Goal: Task Accomplishment & Management: Use online tool/utility

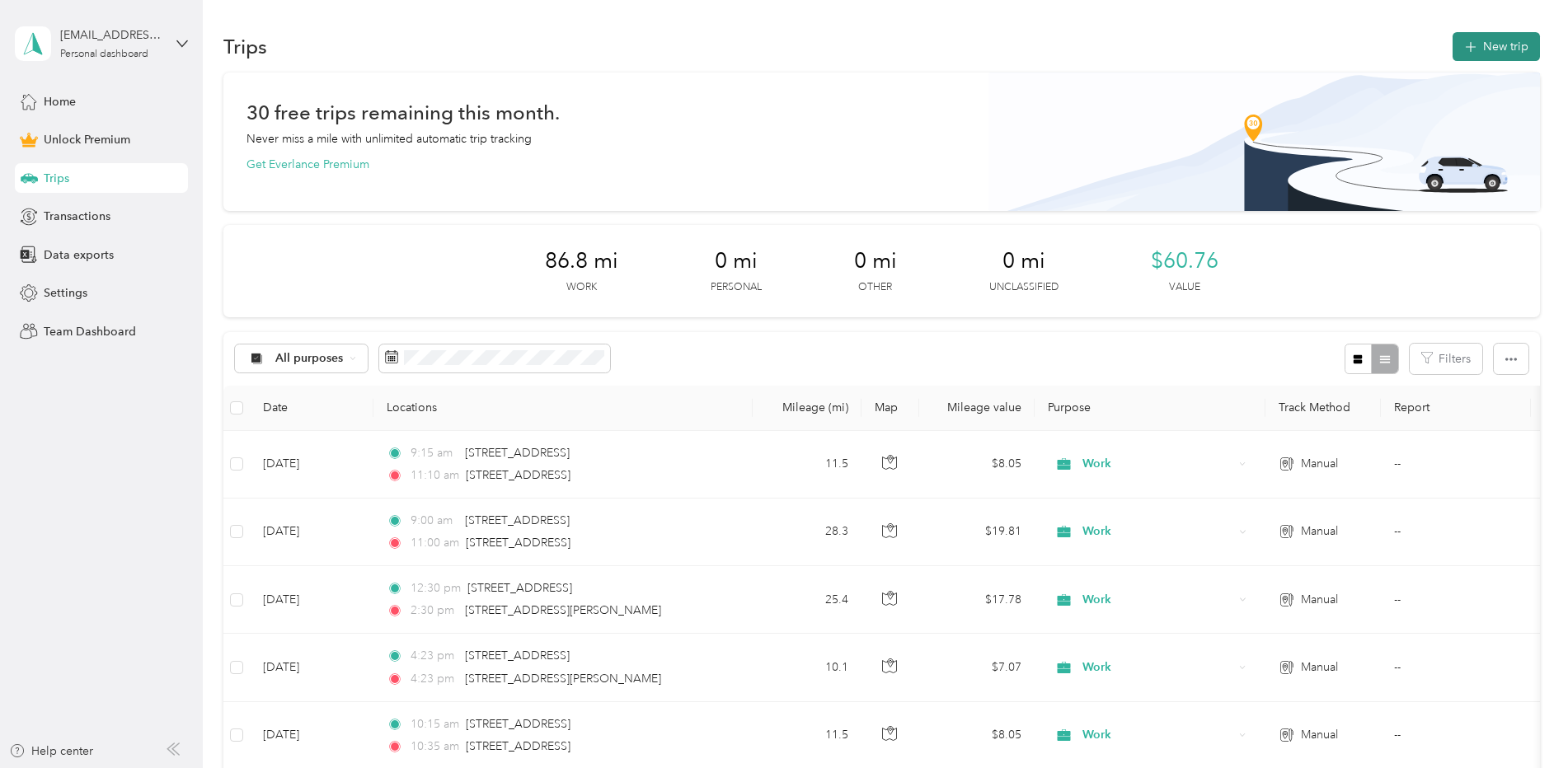
click at [1487, 46] on button "New trip" at bounding box center [1496, 46] width 87 height 29
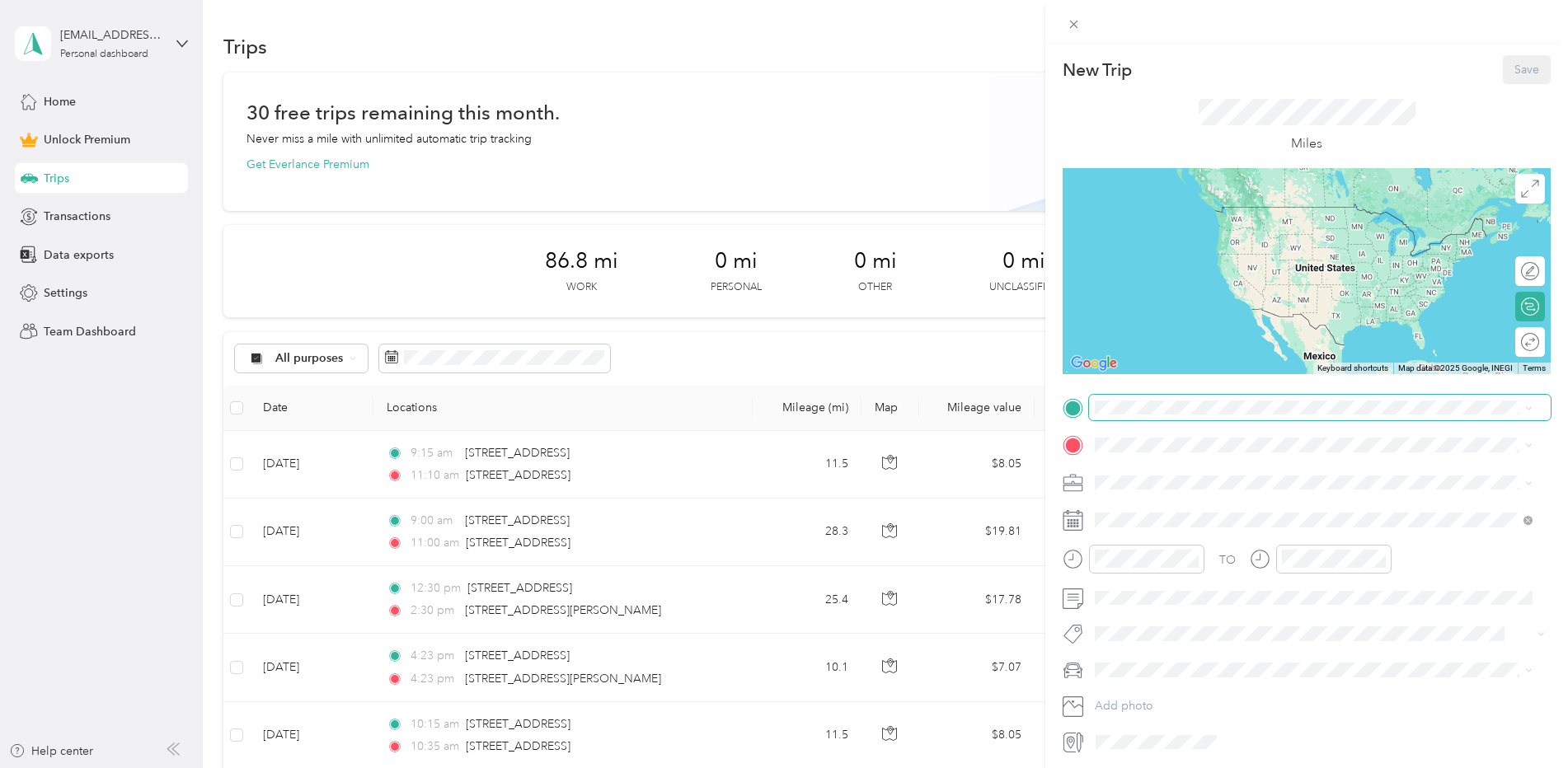
click at [1189, 399] on span at bounding box center [1320, 408] width 462 height 27
click at [1193, 542] on span "[STREET_ADDRESS][US_STATE]" at bounding box center [1208, 534] width 165 height 15
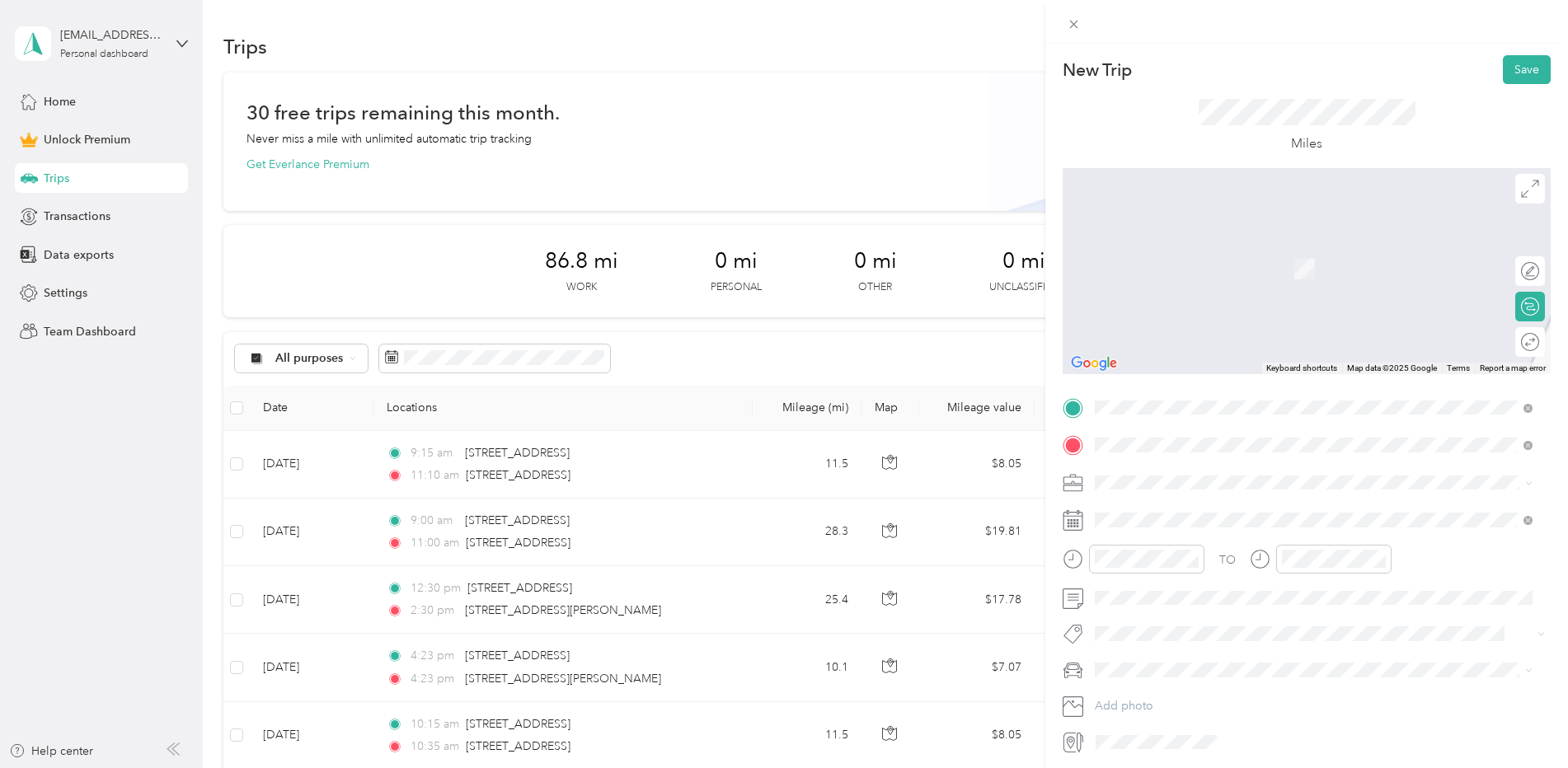
click at [1293, 517] on div "[STREET_ADDRESS][US_STATE]" at bounding box center [1314, 505] width 426 height 22
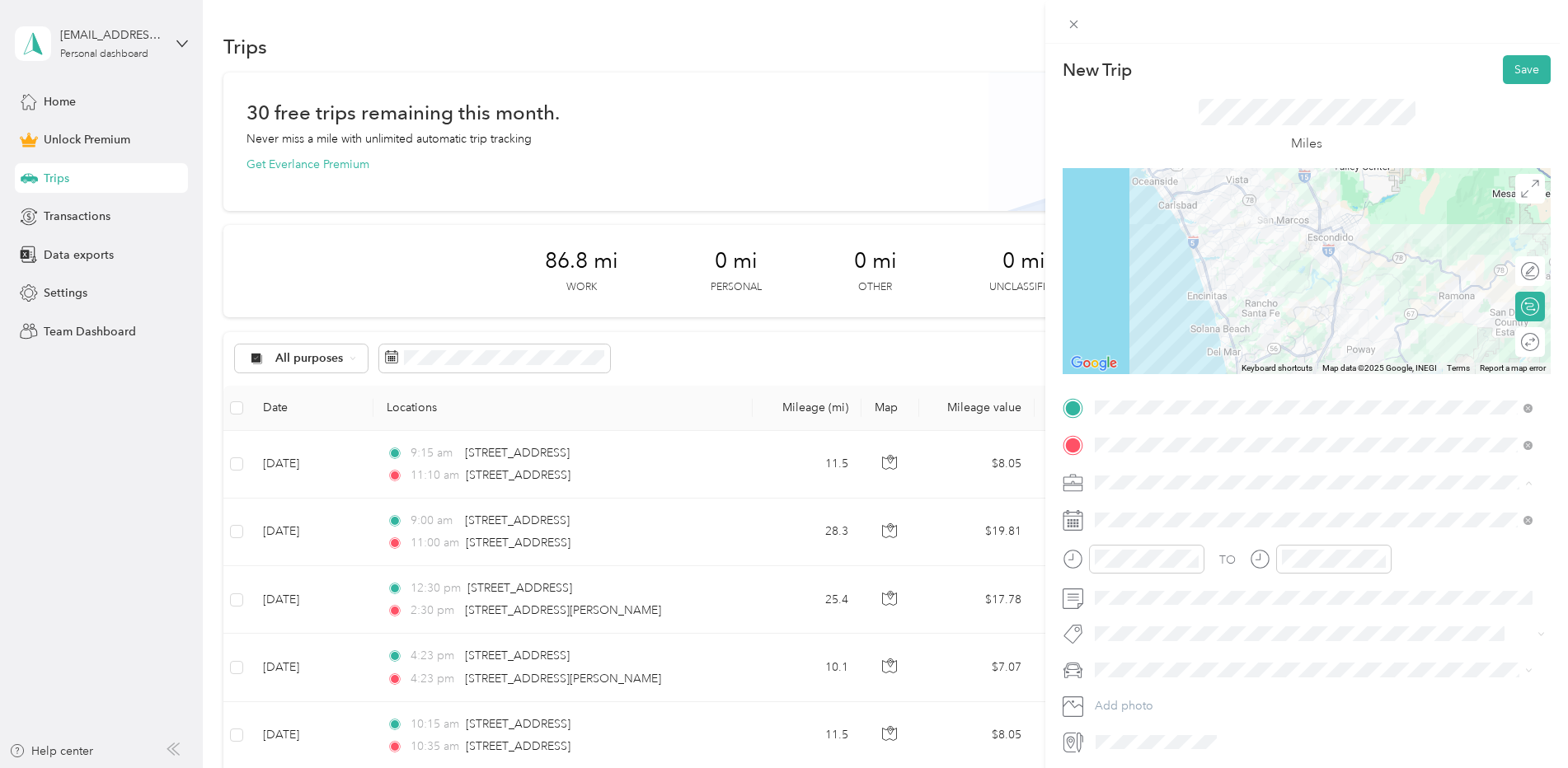
click at [1155, 507] on div "Work" at bounding box center [1314, 511] width 426 height 18
click at [1279, 556] on div at bounding box center [1334, 559] width 115 height 29
click at [1518, 74] on button "Save" at bounding box center [1527, 69] width 48 height 29
